Goal: Entertainment & Leisure: Browse casually

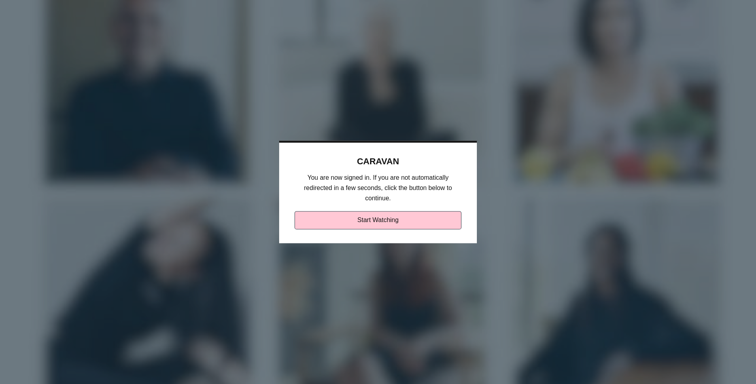
click at [333, 216] on link "Start Watching" at bounding box center [378, 220] width 167 height 18
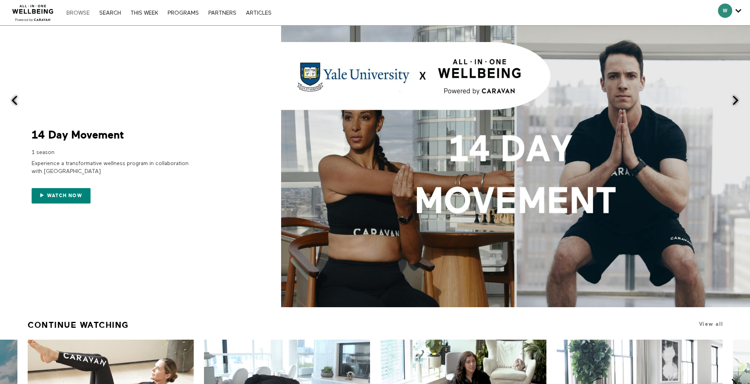
click at [89, 13] on link "Browse" at bounding box center [77, 13] width 31 height 6
